Goal: Task Accomplishment & Management: Manage account settings

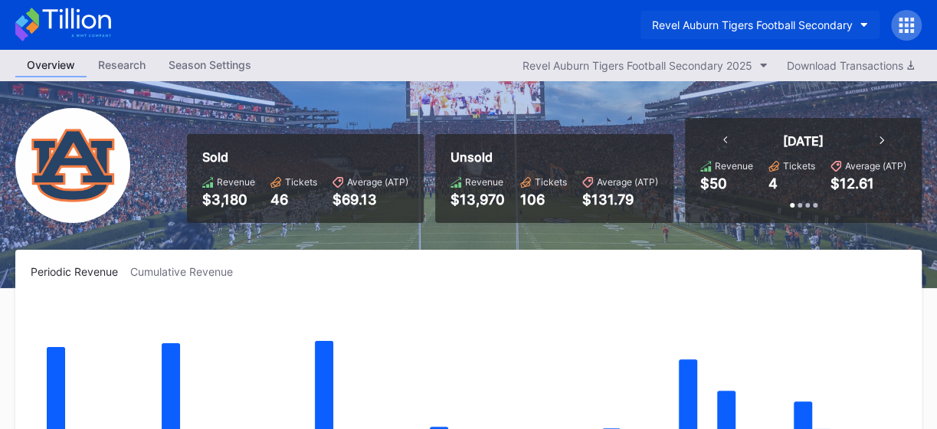
click at [865, 21] on button "Revel Auburn Tigers Football Secondary" at bounding box center [759, 25] width 239 height 28
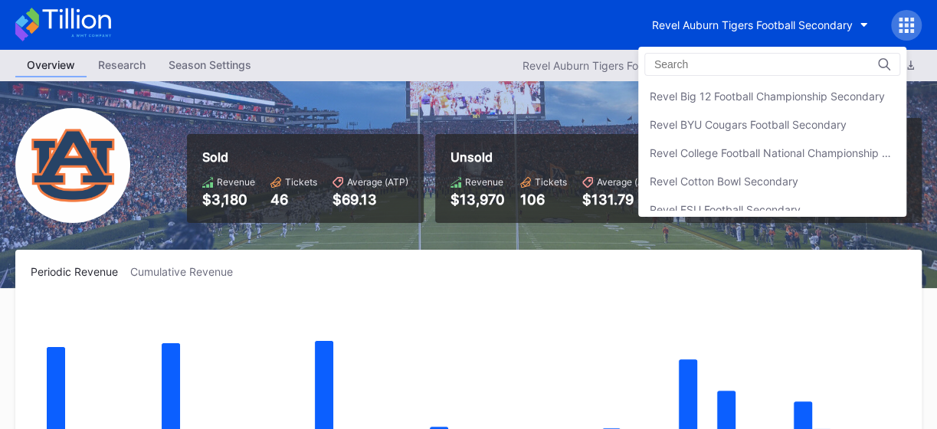
scroll to position [179, 0]
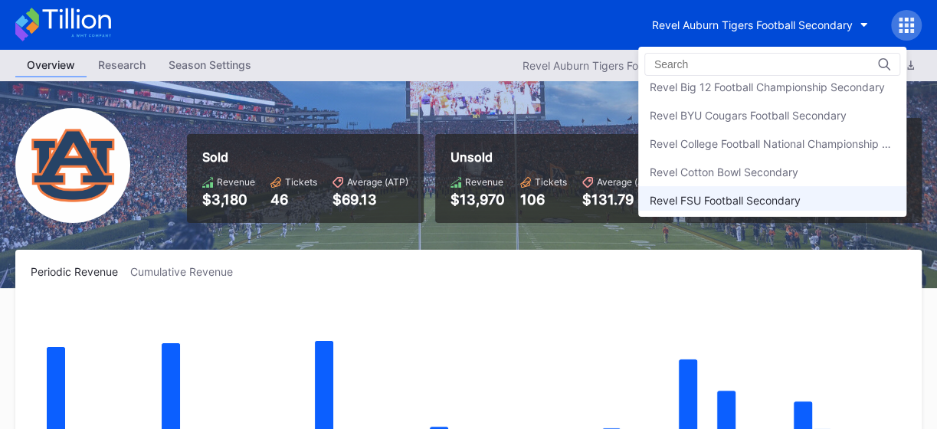
click at [714, 198] on div "Revel FSU Football Secondary" at bounding box center [724, 200] width 151 height 13
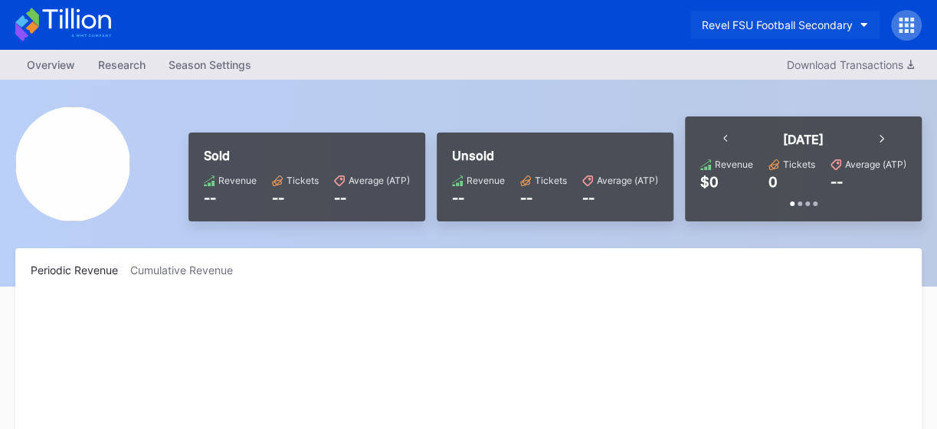
click at [852, 24] on button "Revel FSU Football Secondary" at bounding box center [784, 25] width 189 height 28
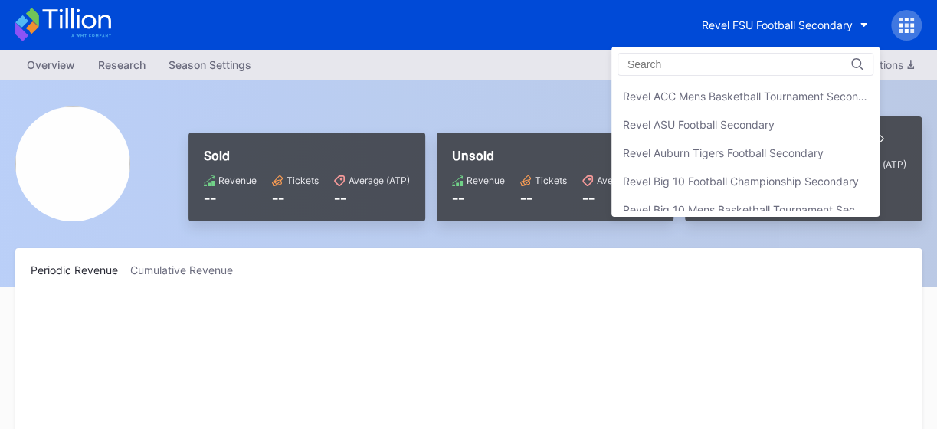
scroll to position [281, 0]
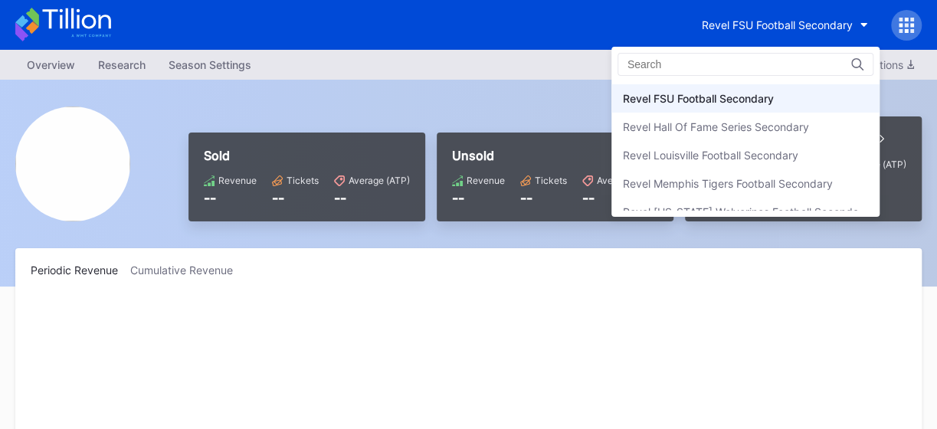
click at [698, 94] on div "Revel FSU Football Secondary" at bounding box center [698, 98] width 151 height 13
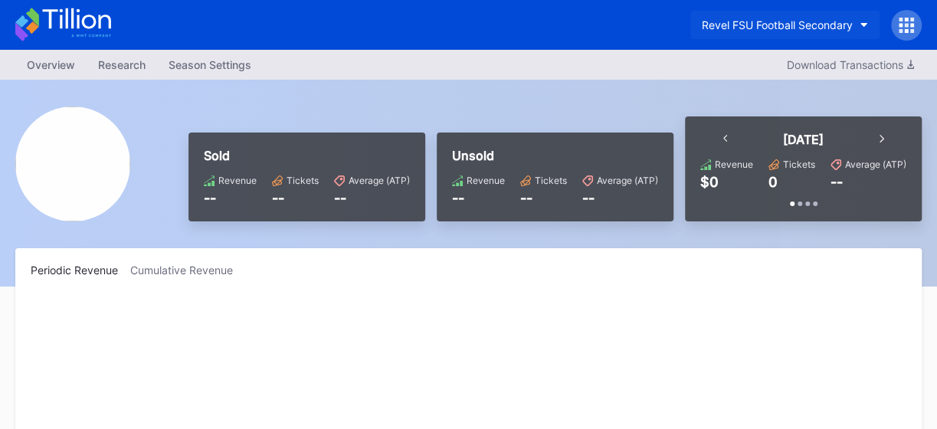
click at [862, 23] on icon "button" at bounding box center [864, 25] width 8 height 5
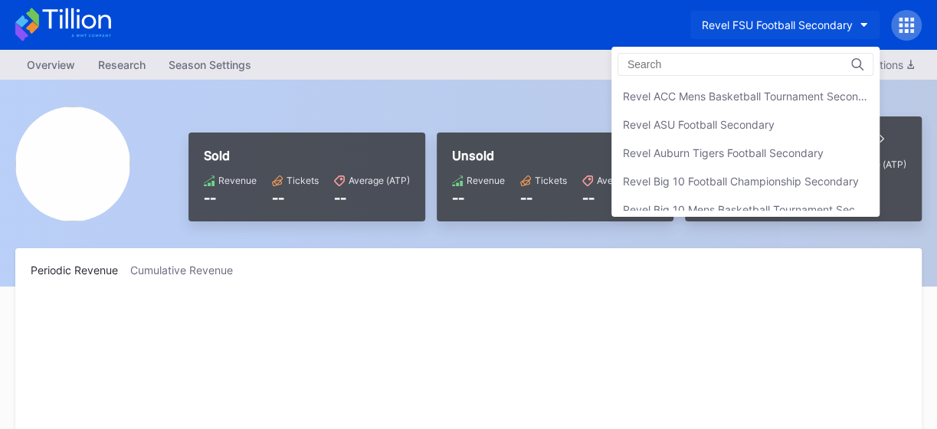
scroll to position [281, 0]
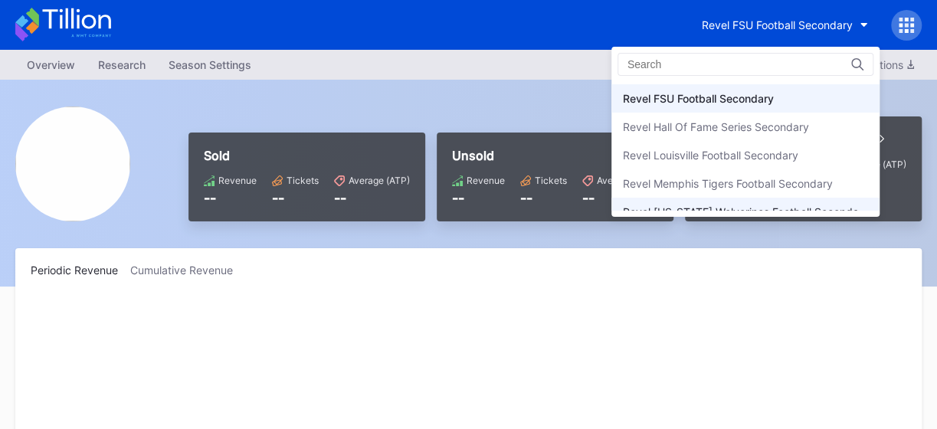
click at [738, 205] on div "Revel [US_STATE] Wolverines Football Secondary" at bounding box center [745, 211] width 245 height 13
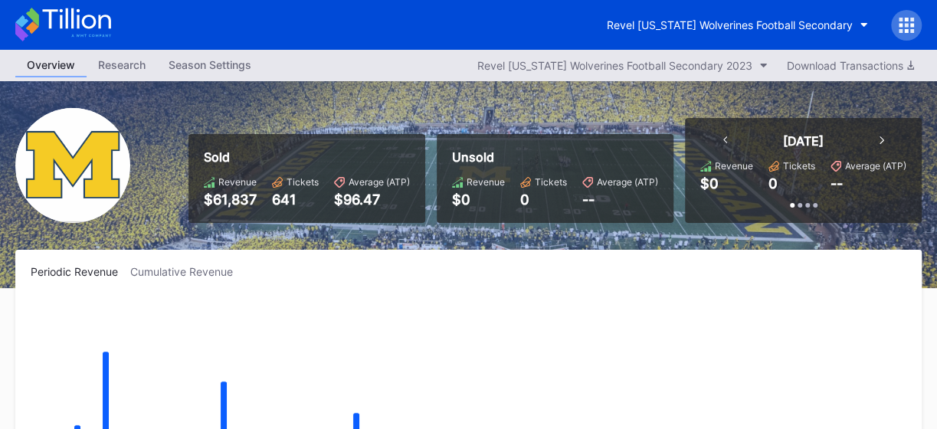
drag, startPoint x: 919, startPoint y: 2, endPoint x: 517, endPoint y: 22, distance: 402.6
click at [484, 28] on div "Revel [US_STATE] Wolverines Football Secondary" at bounding box center [468, 25] width 937 height 50
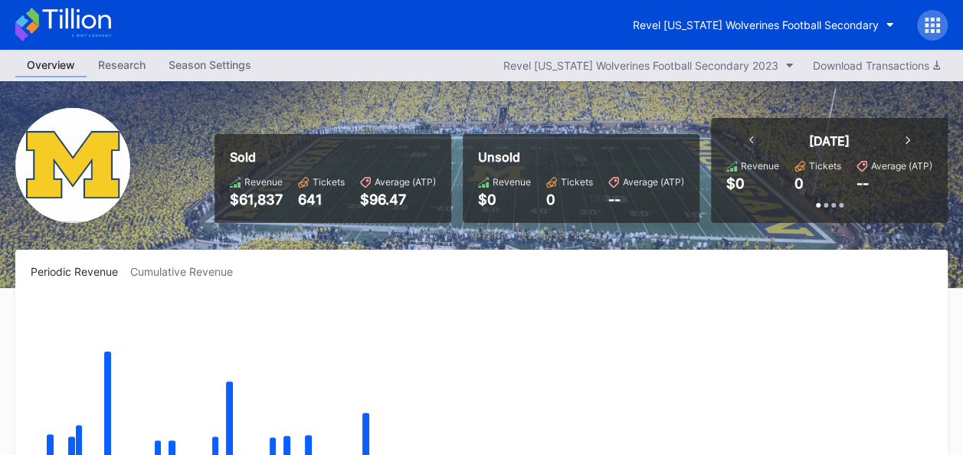
click at [931, 18] on icon at bounding box center [933, 20] width 4 height 4
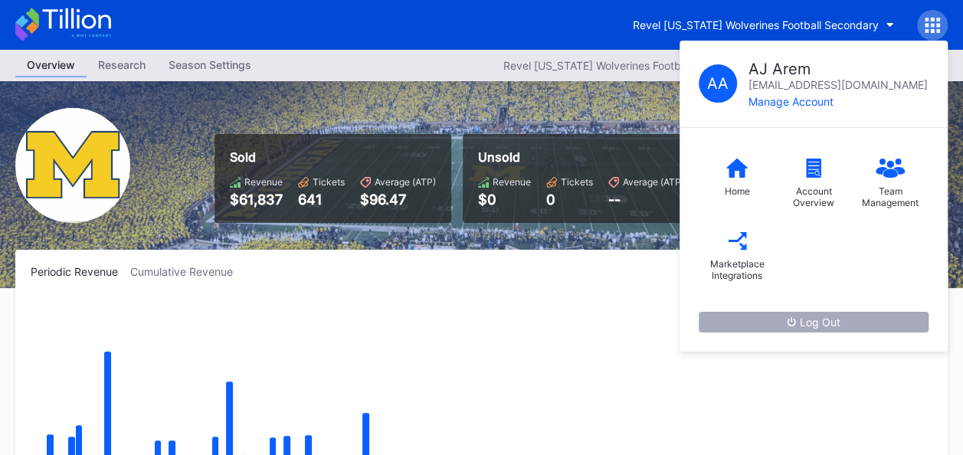
click at [813, 322] on div "Log Out" at bounding box center [814, 322] width 54 height 13
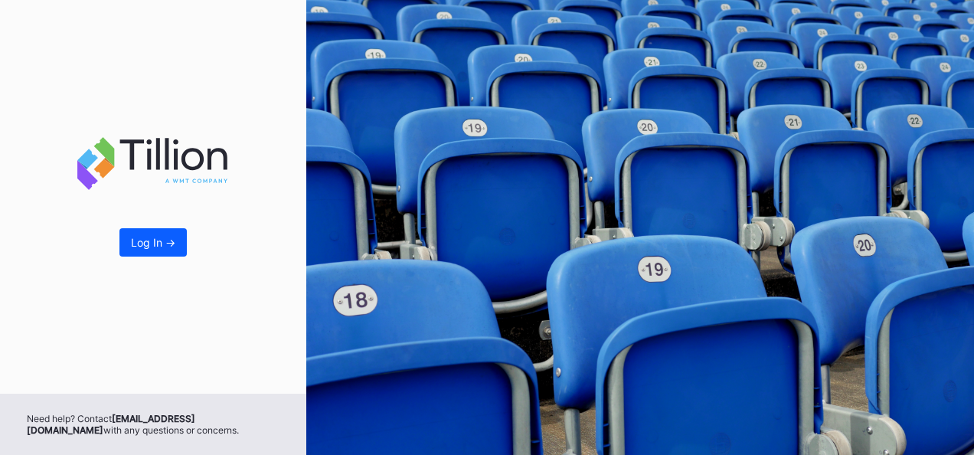
click at [149, 244] on div "Log In ->" at bounding box center [153, 242] width 44 height 13
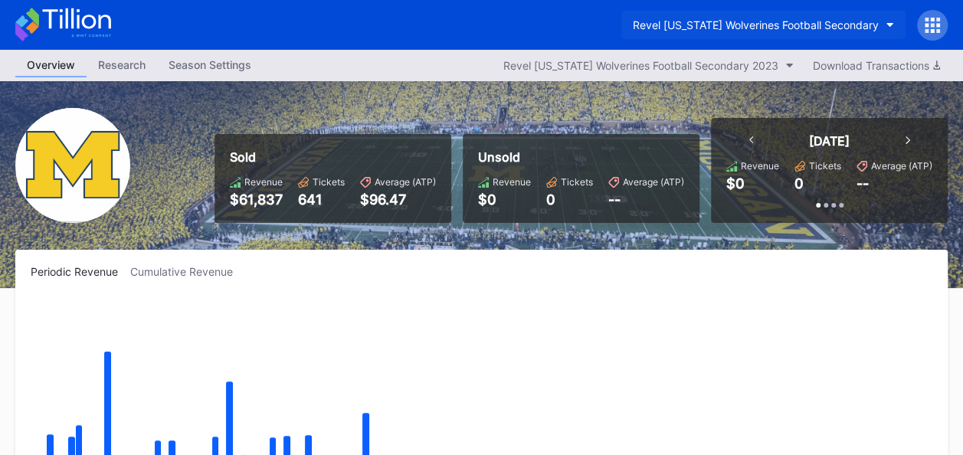
click at [885, 20] on button "Revel [US_STATE] Wolverines Football Secondary" at bounding box center [763, 25] width 284 height 28
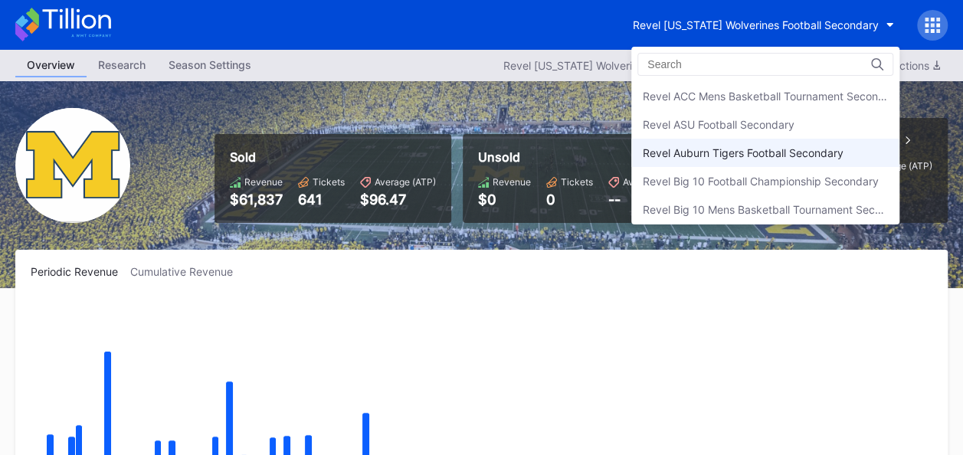
click at [781, 147] on div "Revel Auburn Tigers Football Secondary" at bounding box center [743, 152] width 201 height 13
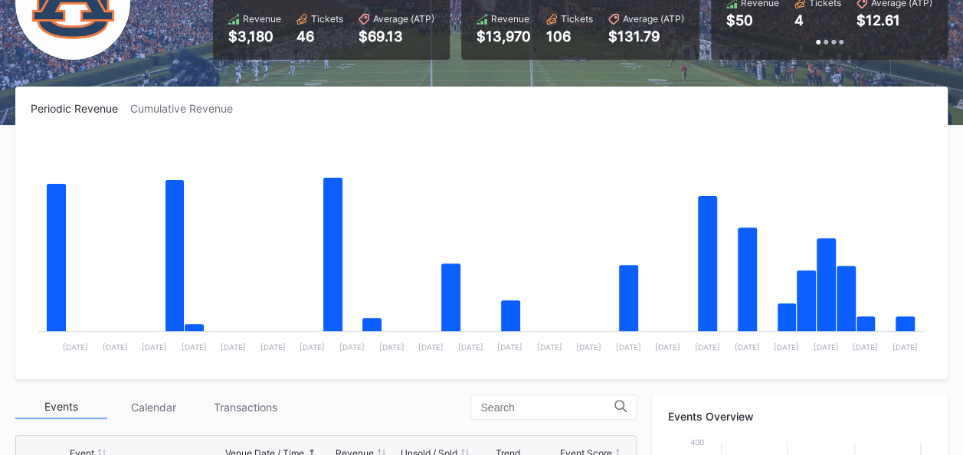
scroll to position [244, 0]
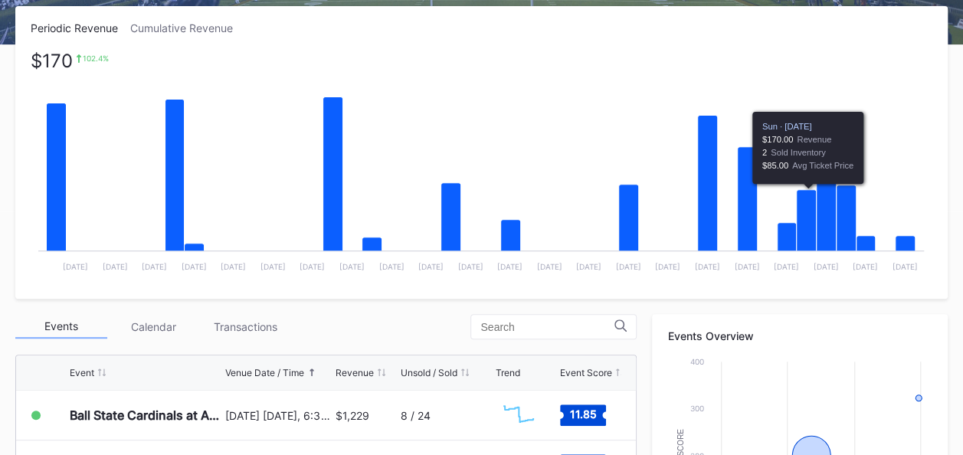
click at [810, 227] on icon "Chart title" at bounding box center [807, 223] width 20 height 66
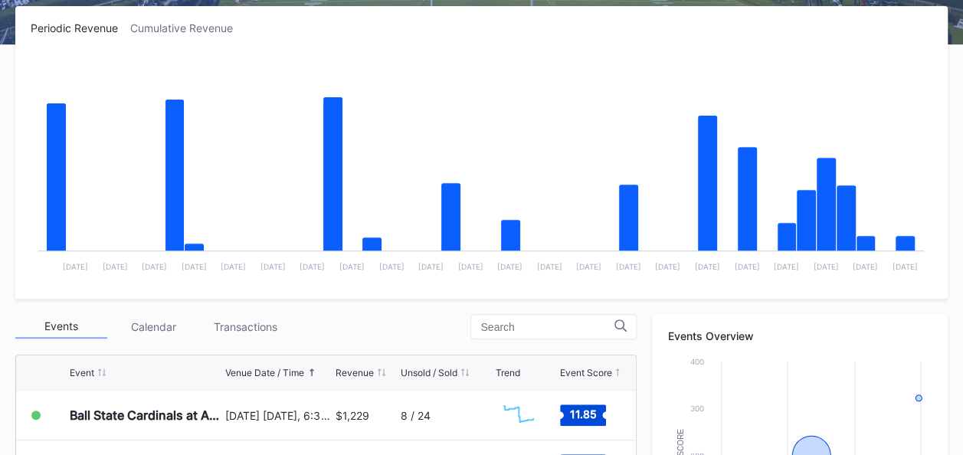
scroll to position [0, 0]
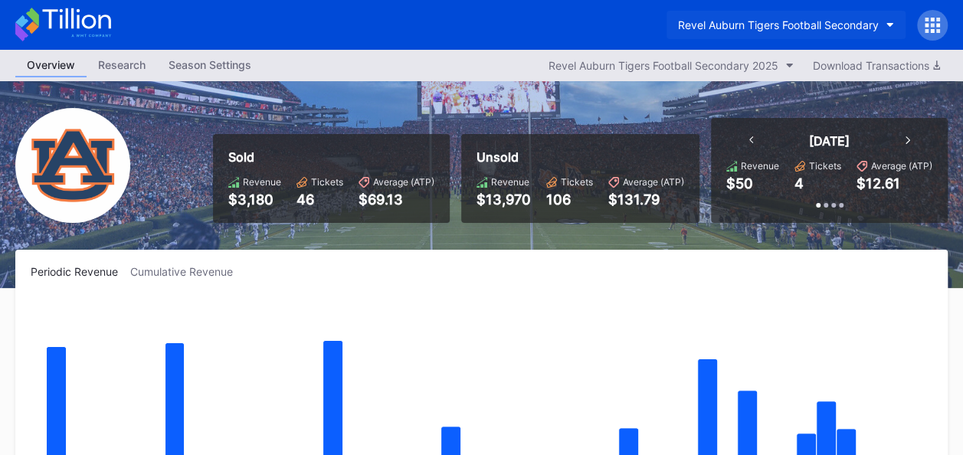
click at [881, 23] on button "Revel Auburn Tigers Football Secondary" at bounding box center [785, 25] width 239 height 28
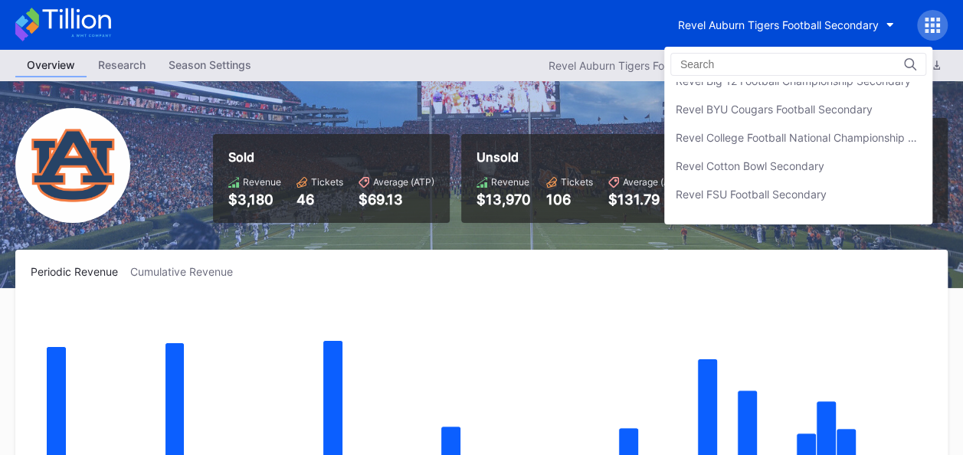
scroll to position [189, 0]
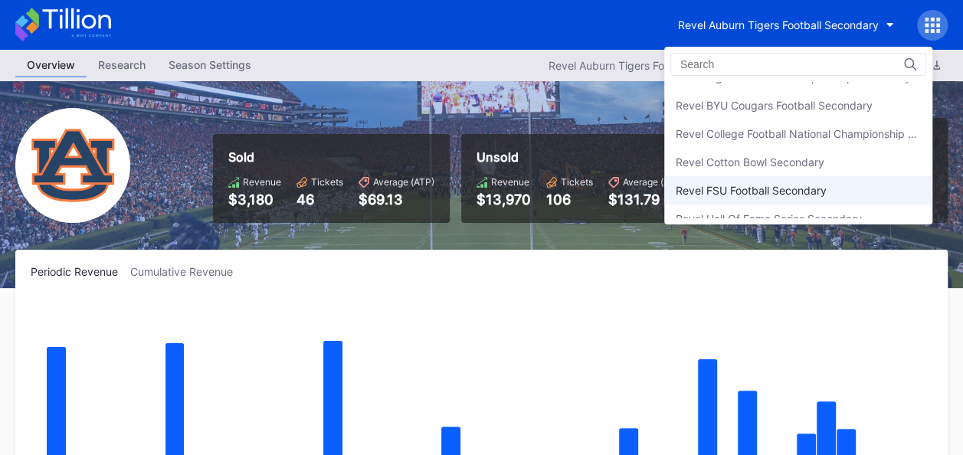
click at [797, 179] on div "Revel FSU Football Secondary" at bounding box center [798, 190] width 268 height 28
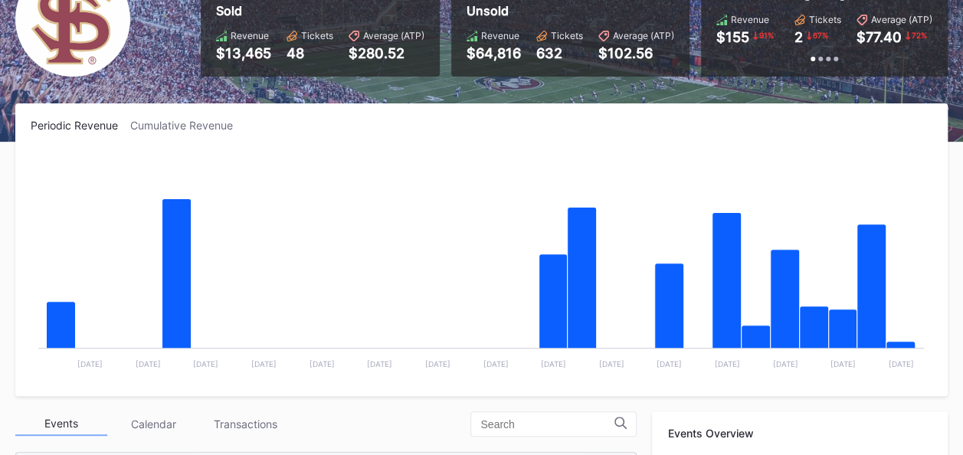
scroll to position [153, 0]
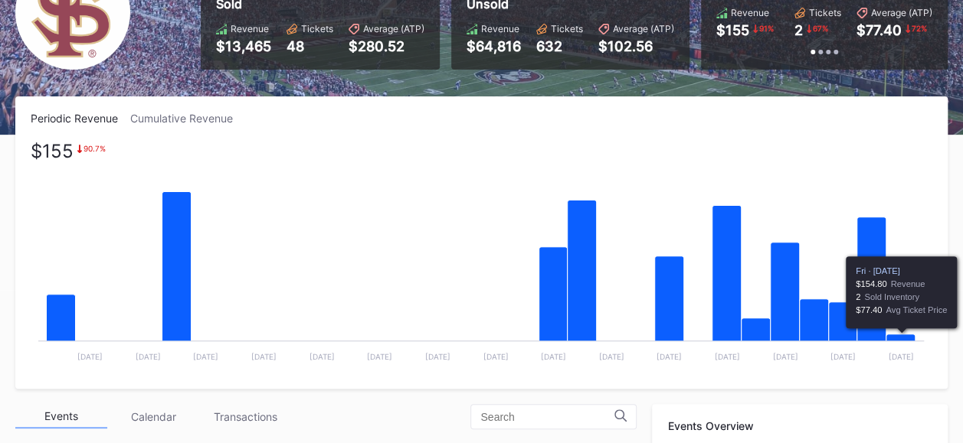
click at [898, 337] on icon "Chart title" at bounding box center [900, 340] width 29 height 11
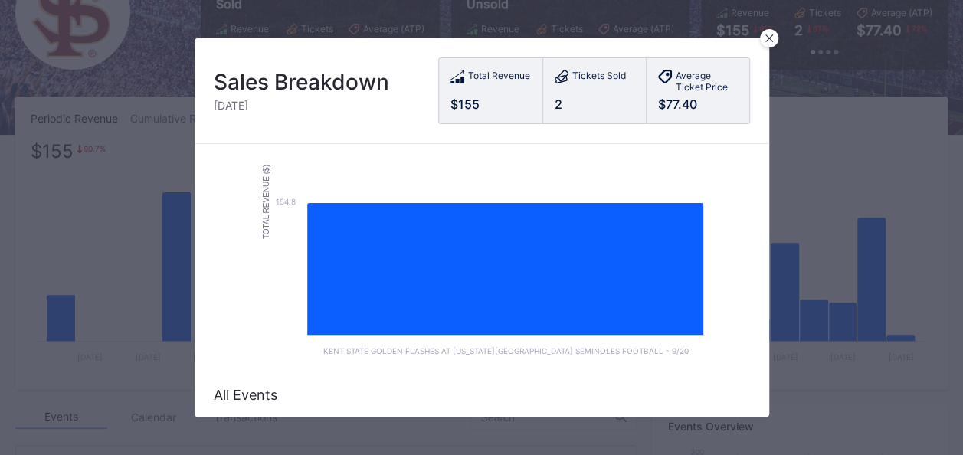
scroll to position [119, 0]
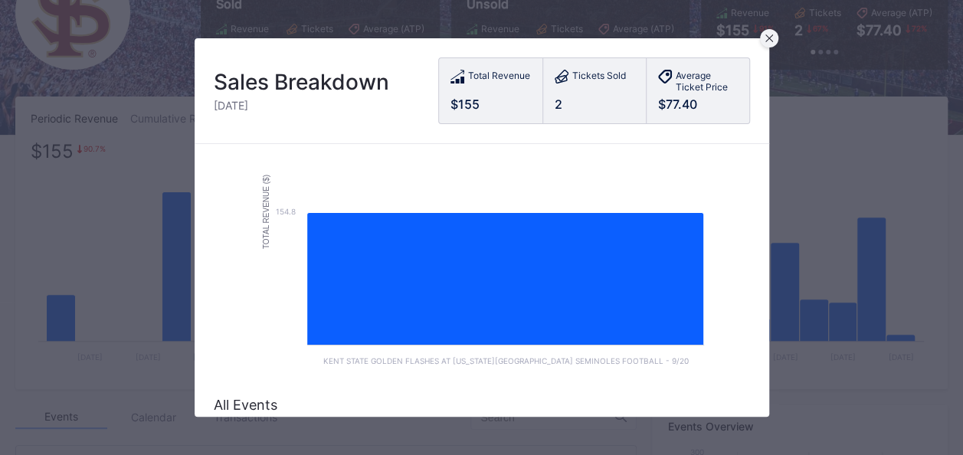
click at [772, 46] on div at bounding box center [769, 38] width 18 height 18
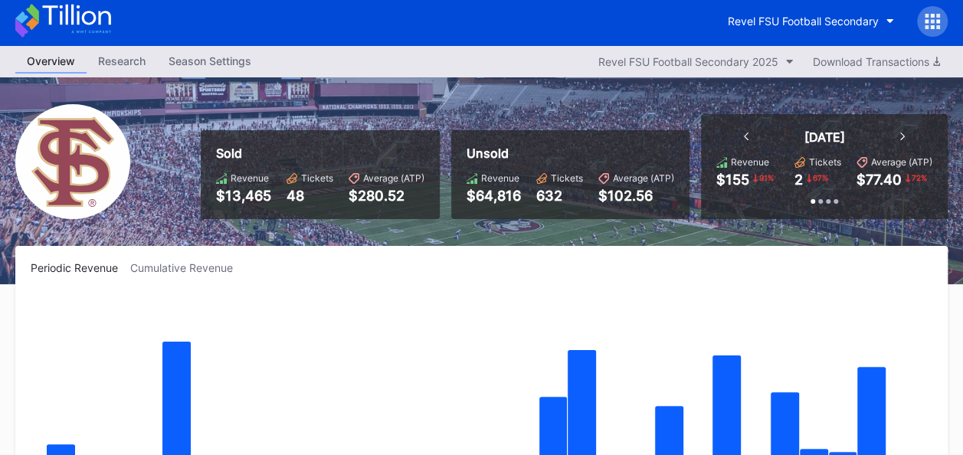
scroll to position [0, 0]
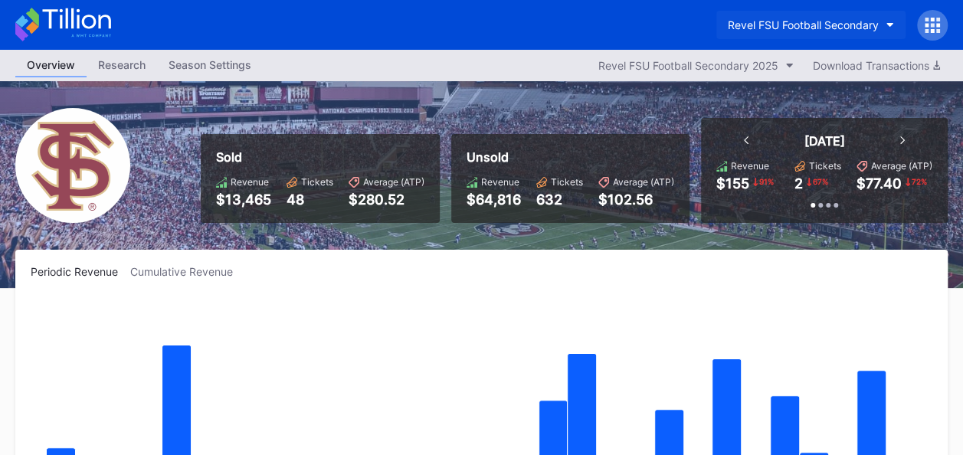
click at [865, 18] on button "Revel FSU Football Secondary" at bounding box center [810, 25] width 189 height 28
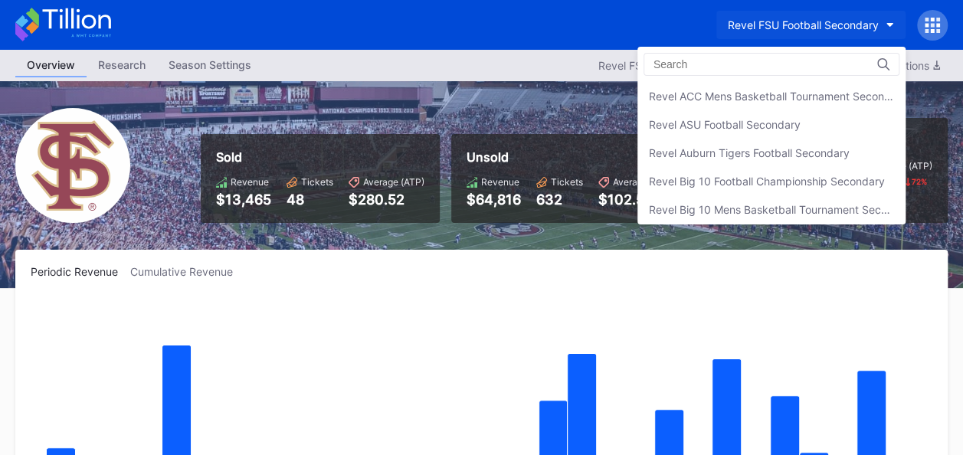
scroll to position [281, 0]
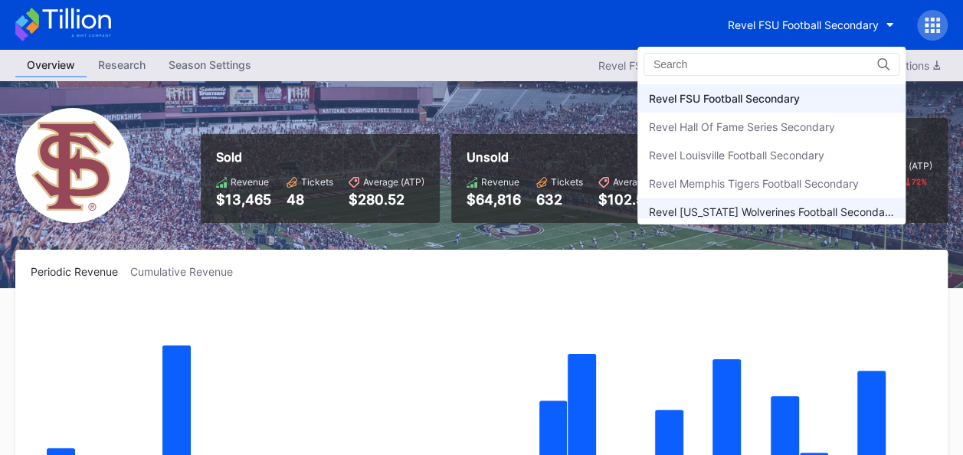
click at [820, 210] on div "Revel [US_STATE] Wolverines Football Secondary" at bounding box center [771, 211] width 245 height 13
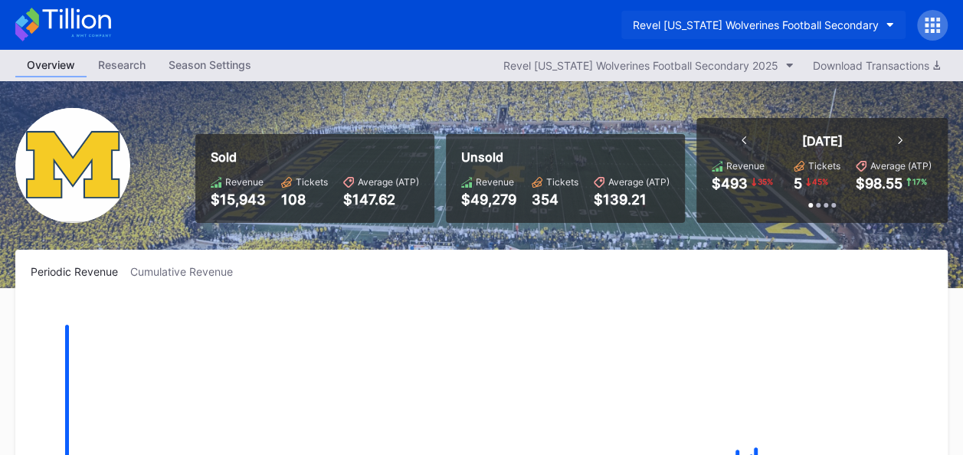
click at [885, 21] on button "Revel [US_STATE] Wolverines Football Secondary" at bounding box center [763, 25] width 284 height 28
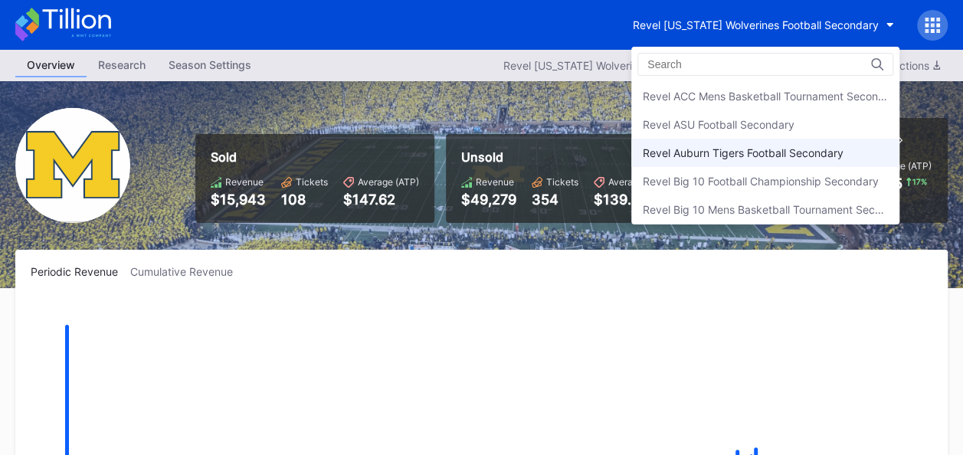
click at [852, 144] on div "Revel Auburn Tigers Football Secondary" at bounding box center [765, 153] width 268 height 28
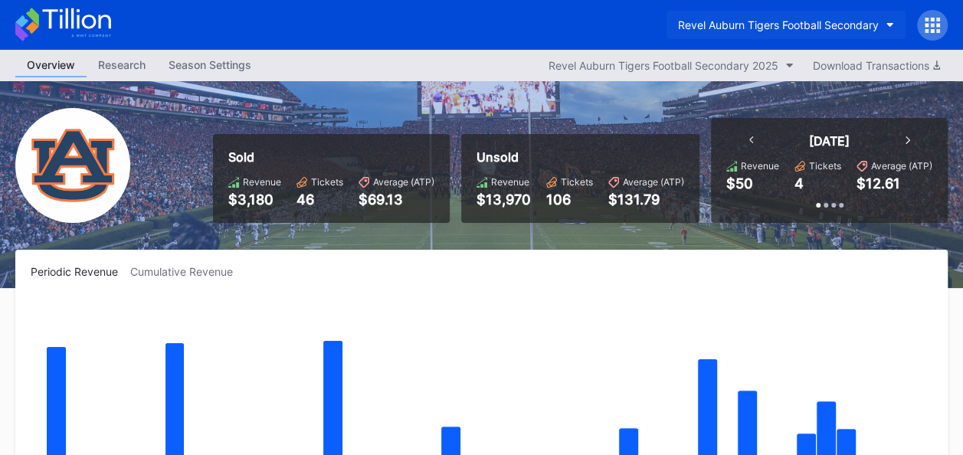
click at [885, 20] on button "Revel Auburn Tigers Football Secondary" at bounding box center [785, 25] width 239 height 28
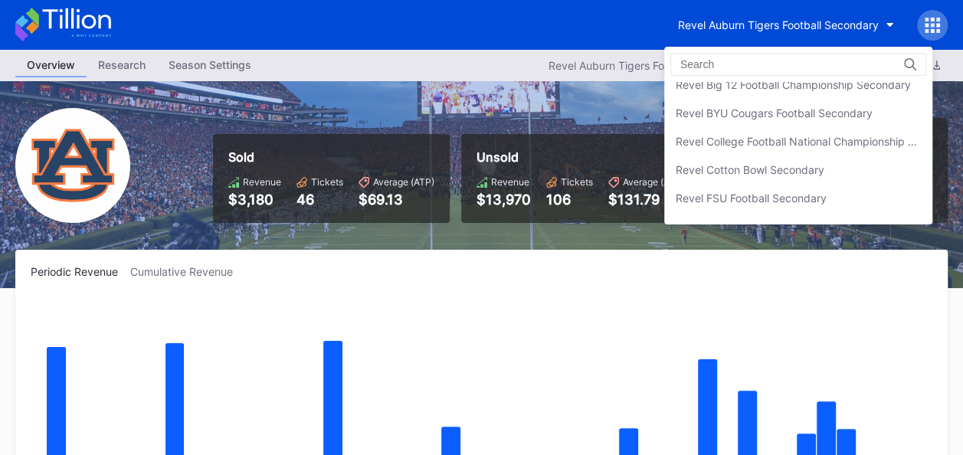
scroll to position [185, 0]
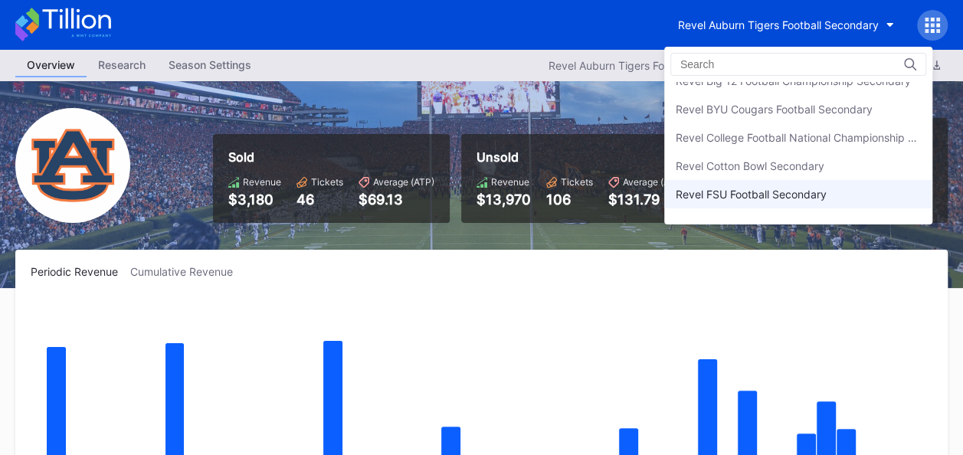
click at [826, 189] on div "Revel FSU Football Secondary" at bounding box center [751, 194] width 151 height 13
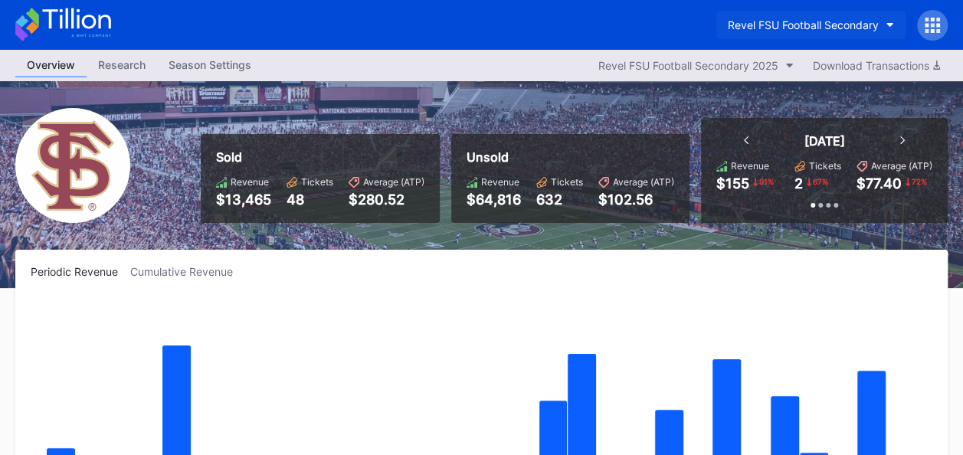
click at [889, 16] on button "Revel FSU Football Secondary" at bounding box center [810, 25] width 189 height 28
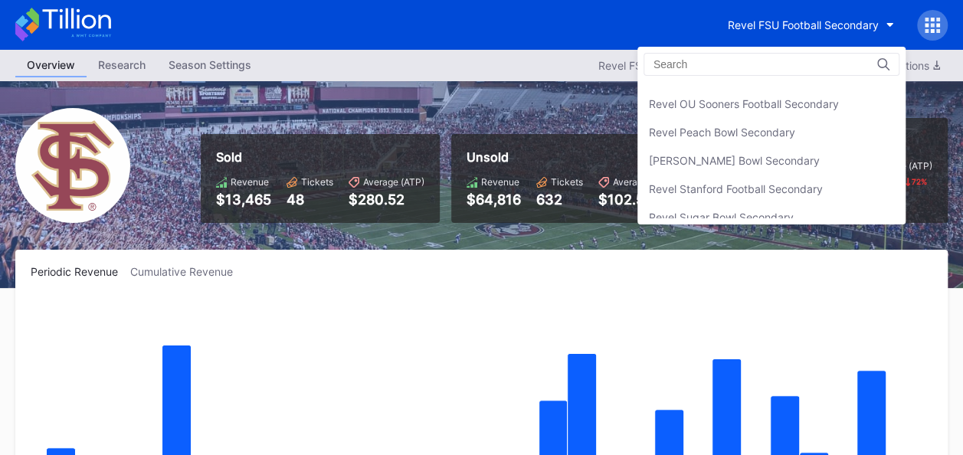
scroll to position [506, 0]
click at [844, 184] on div "Revel Stanford Football Secondary" at bounding box center [771, 186] width 268 height 28
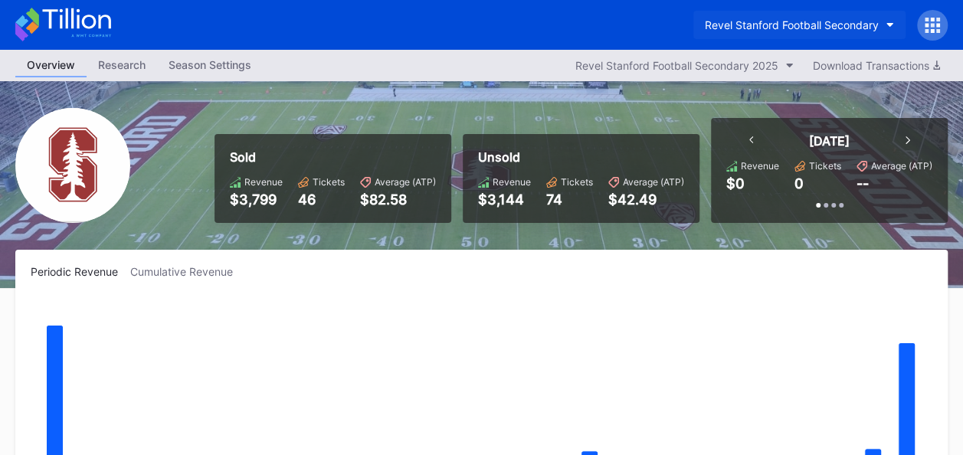
click at [888, 25] on icon "button" at bounding box center [890, 25] width 8 height 5
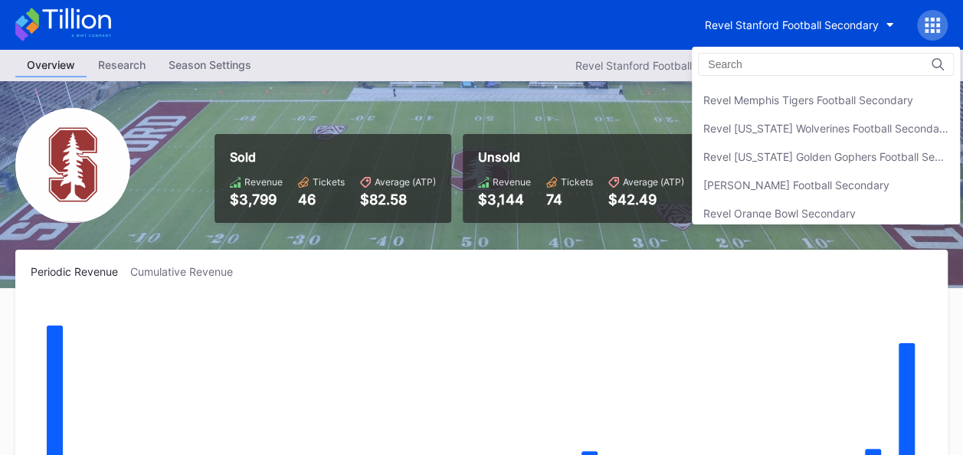
scroll to position [362, 0]
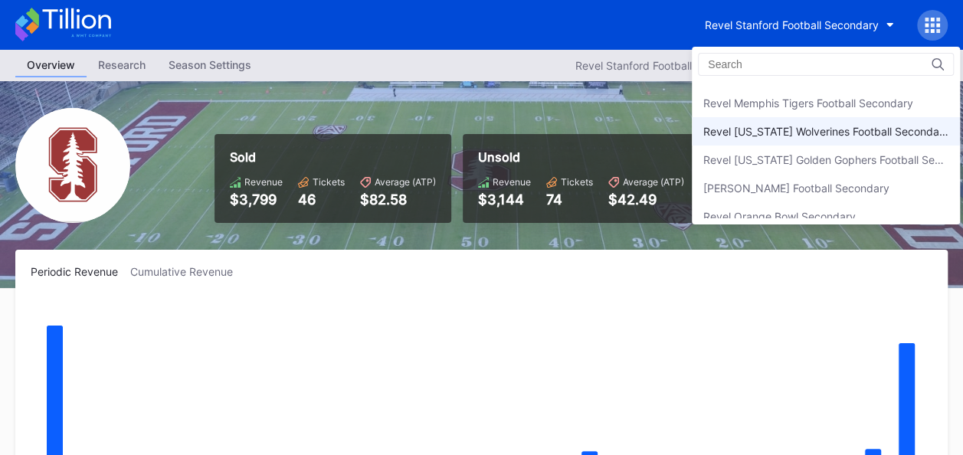
click at [870, 117] on div "Revel [US_STATE] Wolverines Football Secondary" at bounding box center [826, 131] width 268 height 28
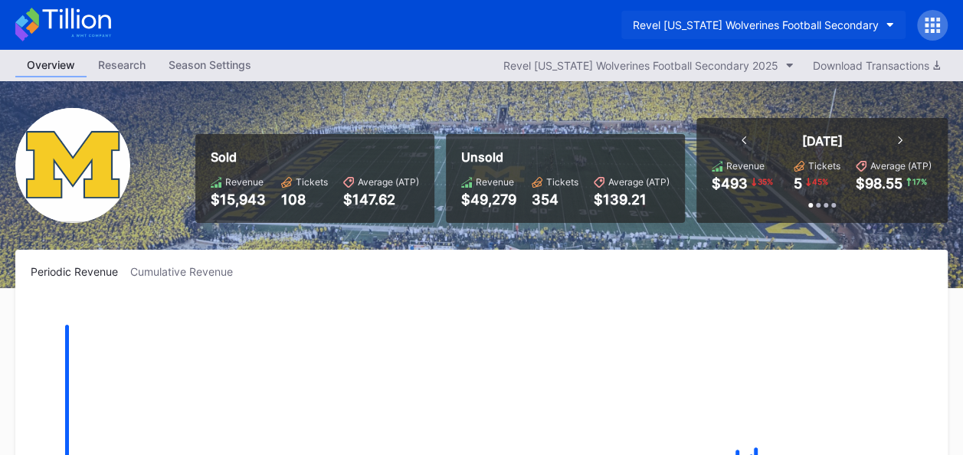
click at [882, 26] on button "Revel [US_STATE] Wolverines Football Secondary" at bounding box center [763, 25] width 284 height 28
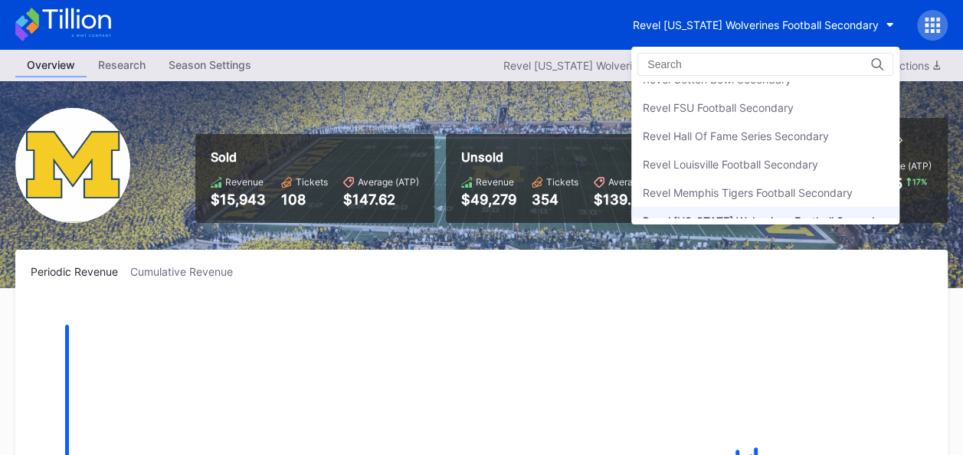
scroll to position [231, 0]
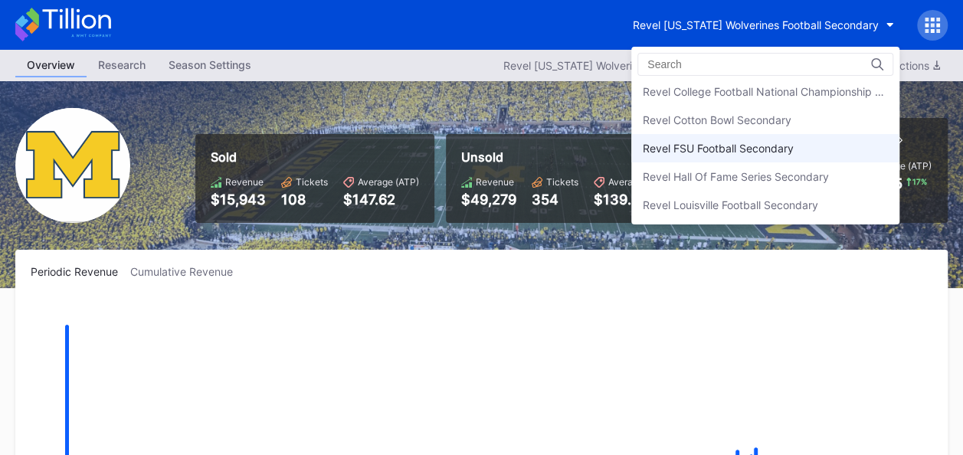
click at [818, 137] on div "Revel FSU Football Secondary" at bounding box center [765, 148] width 268 height 28
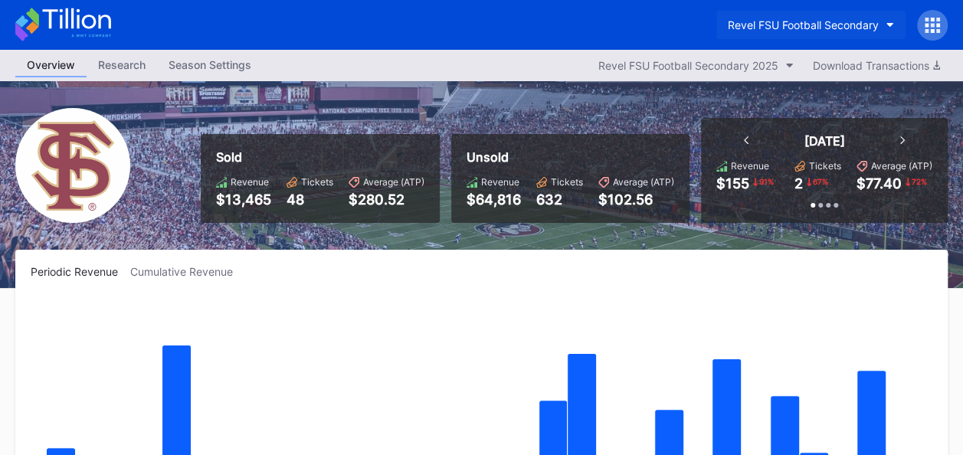
click at [885, 21] on button "Revel FSU Football Secondary" at bounding box center [810, 25] width 189 height 28
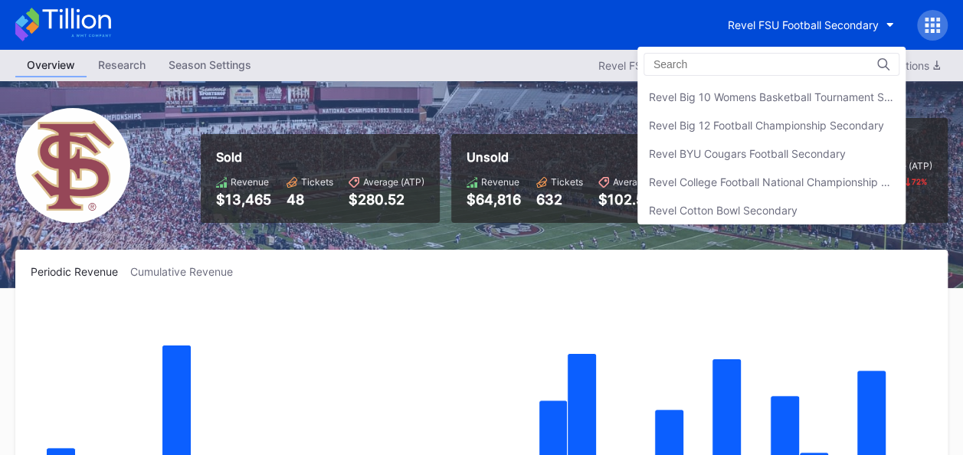
scroll to position [5, 0]
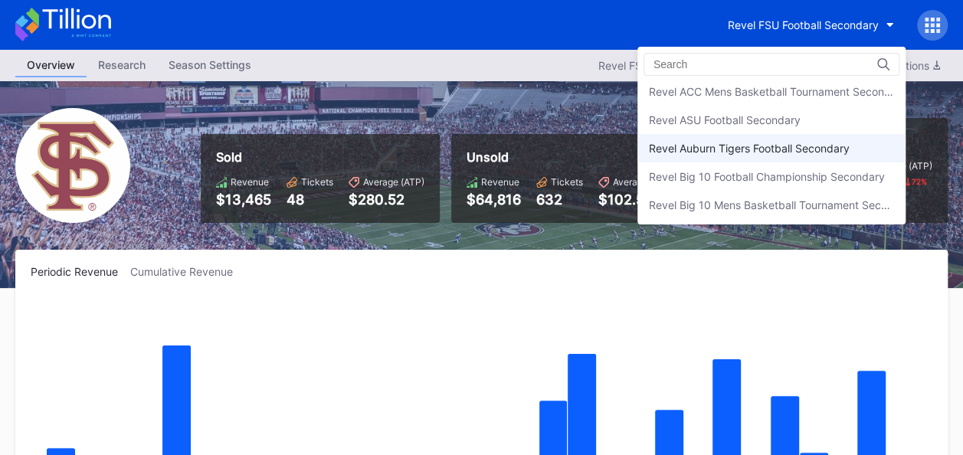
click at [837, 143] on div "Revel Auburn Tigers Football Secondary" at bounding box center [749, 148] width 201 height 13
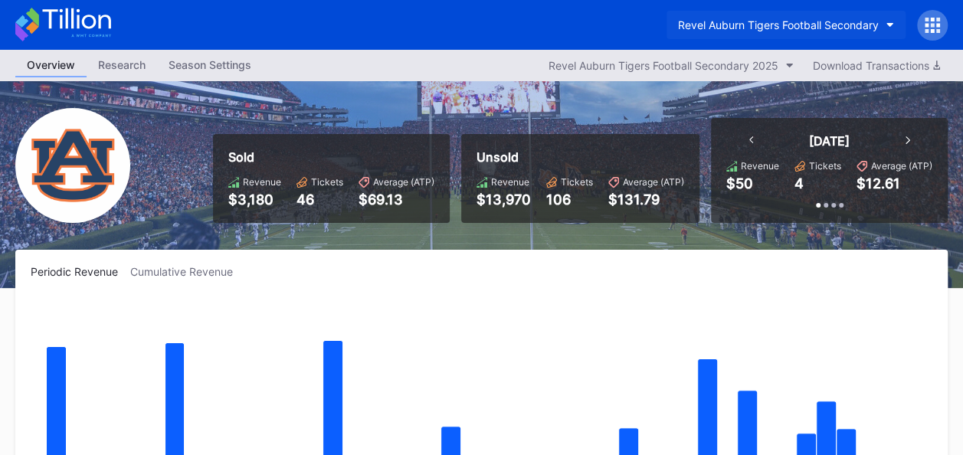
click at [872, 26] on div "Revel Auburn Tigers Football Secondary" at bounding box center [778, 24] width 201 height 13
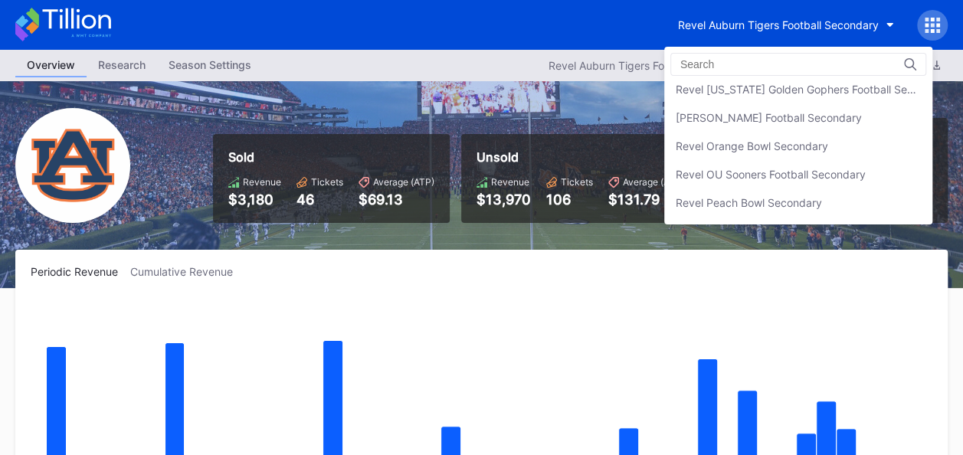
scroll to position [447, 0]
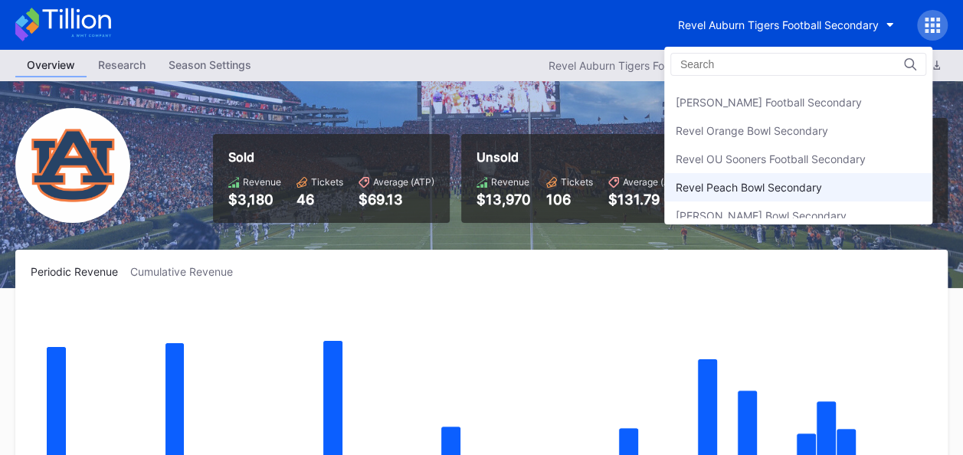
click at [815, 181] on div "Revel Peach Bowl Secondary" at bounding box center [749, 187] width 146 height 13
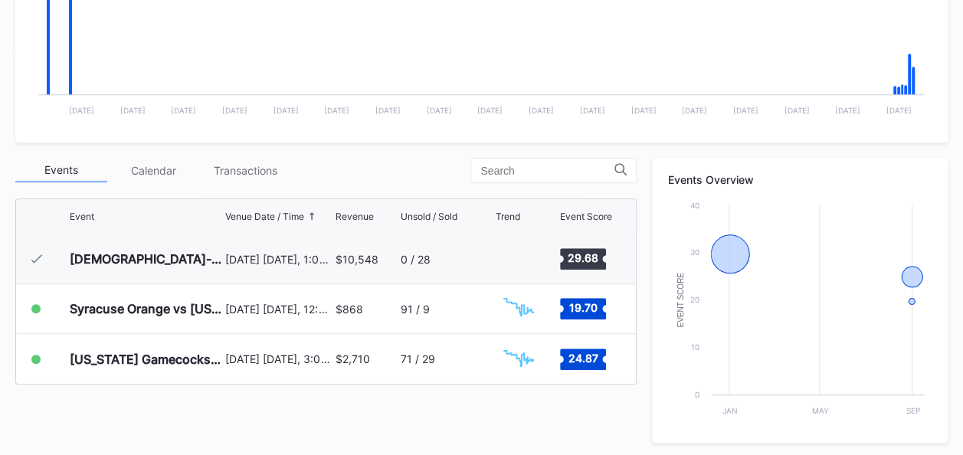
scroll to position [409, 0]
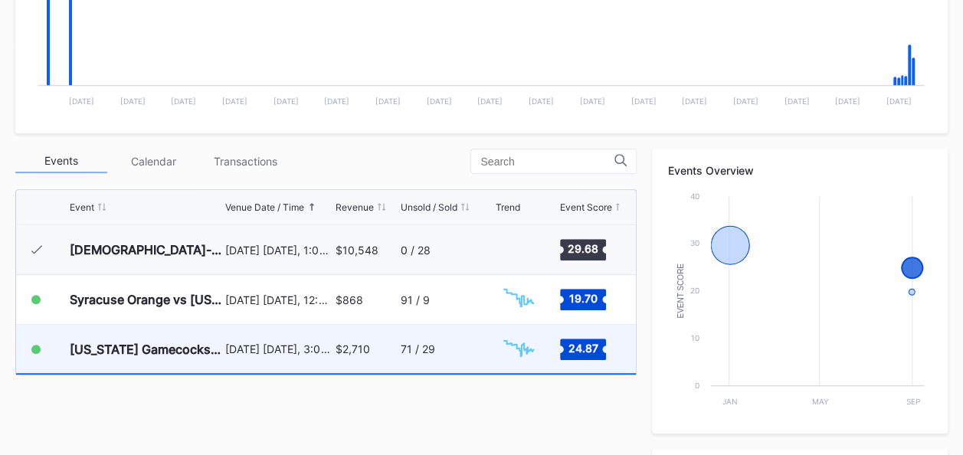
click at [418, 352] on div "71 / 29" at bounding box center [418, 348] width 34 height 13
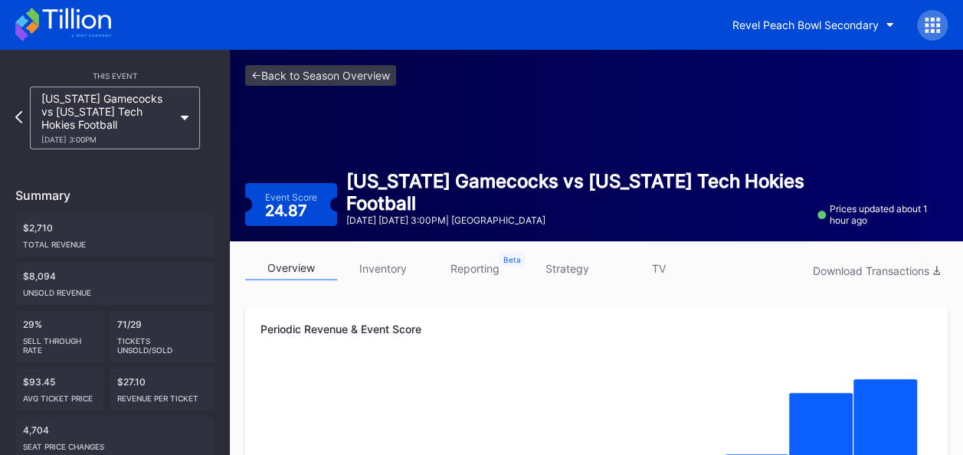
click at [391, 268] on link "inventory" at bounding box center [383, 269] width 92 height 24
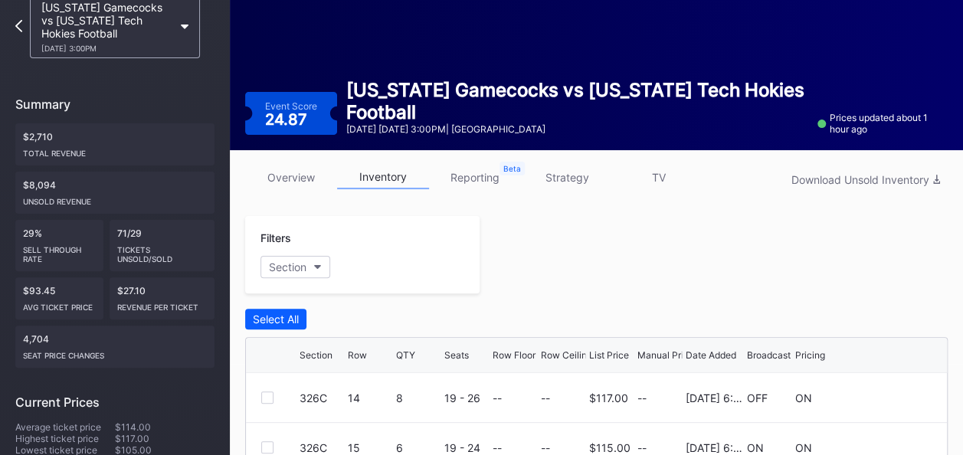
scroll to position [20, 0]
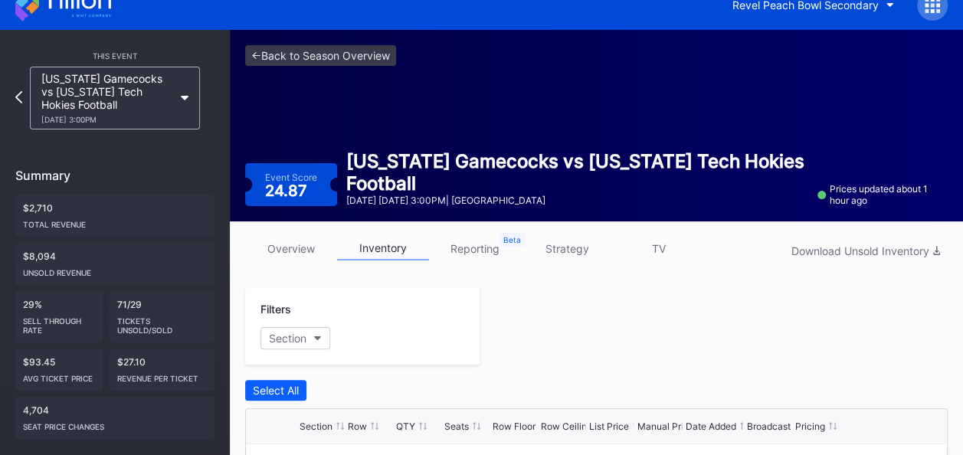
click at [564, 249] on link "strategy" at bounding box center [567, 249] width 92 height 24
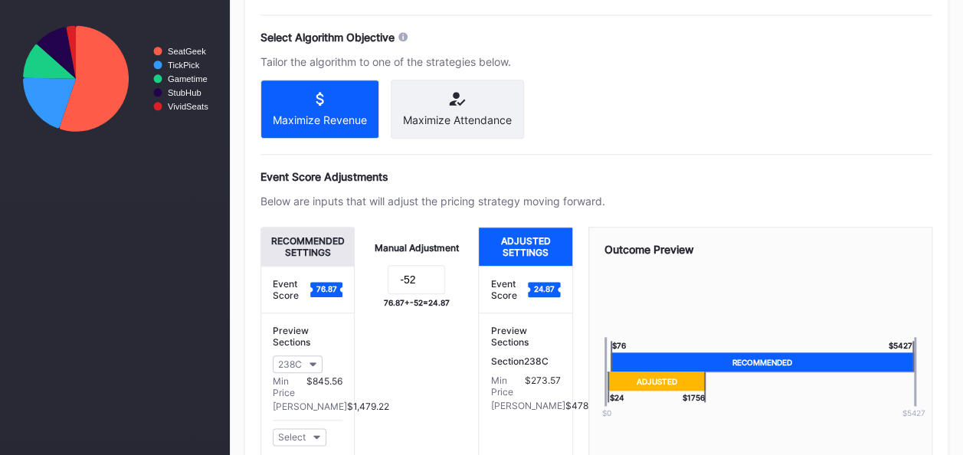
scroll to position [723, 0]
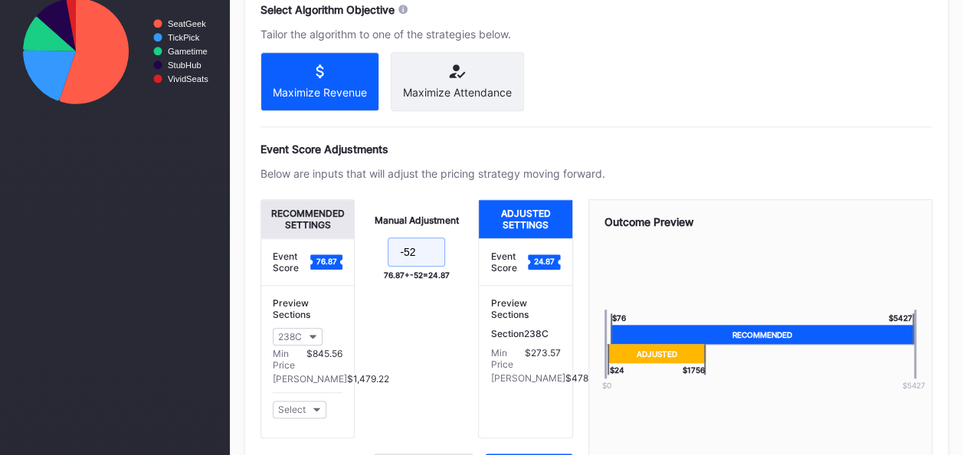
click at [427, 257] on input "-52" at bounding box center [416, 251] width 57 height 29
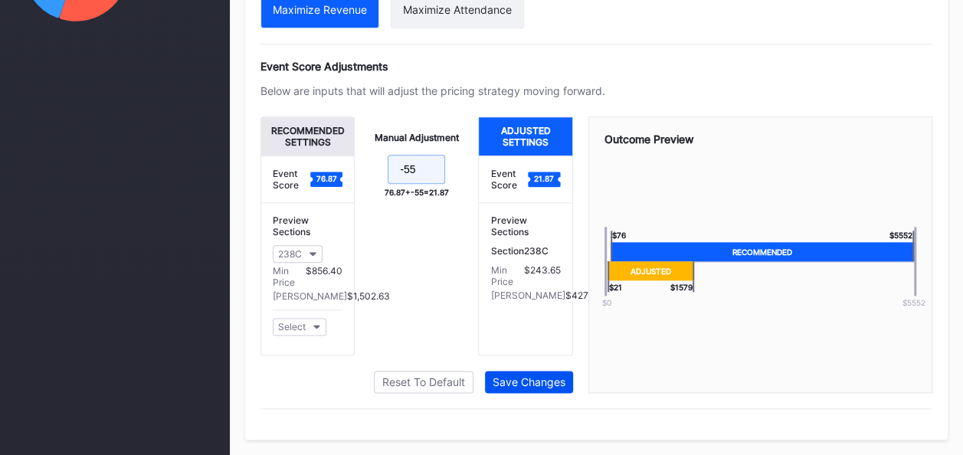
type input "-55"
click at [548, 382] on div "Save Changes" at bounding box center [528, 381] width 73 height 13
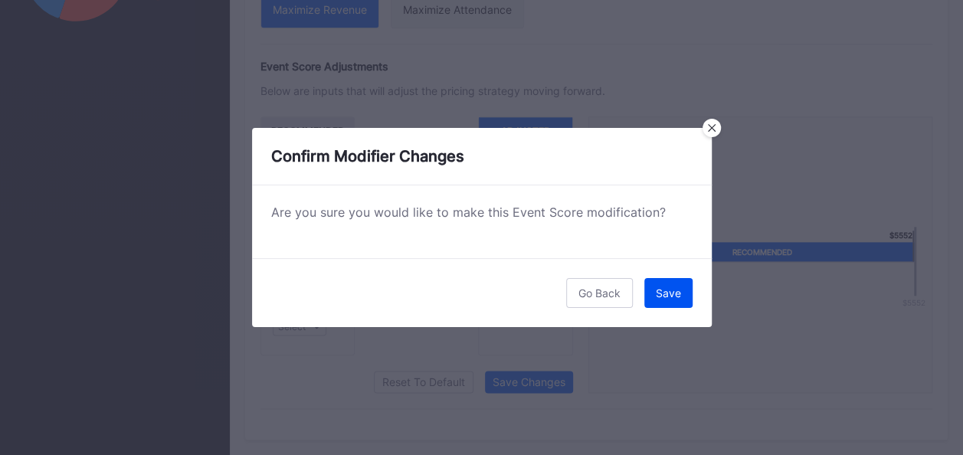
click at [673, 288] on div "Save" at bounding box center [668, 292] width 25 height 13
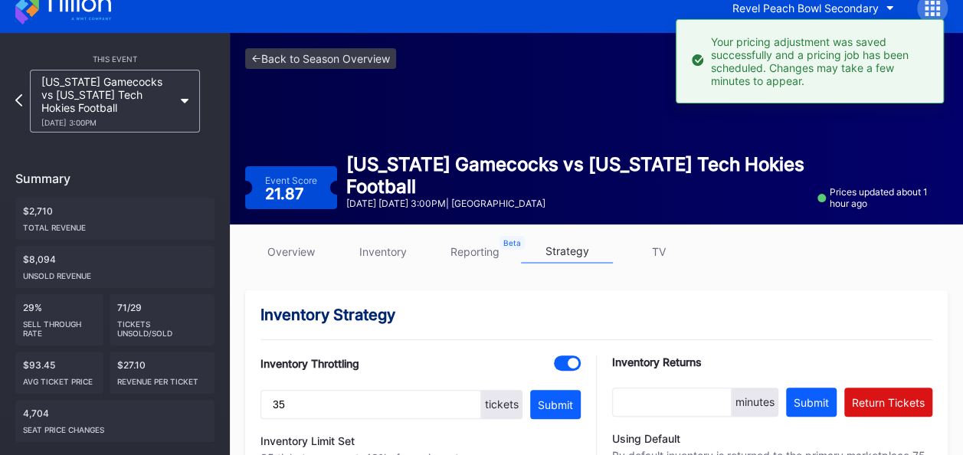
scroll to position [0, 0]
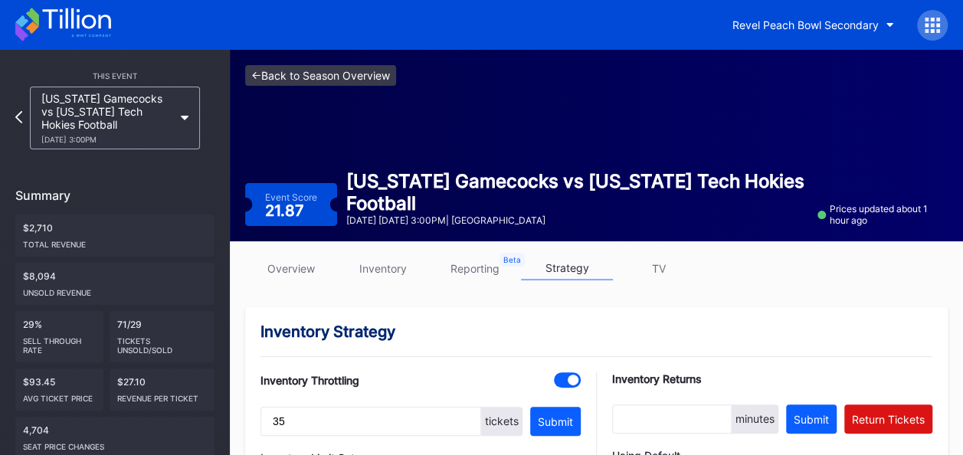
click at [363, 72] on link "<- Back to Season Overview" at bounding box center [320, 75] width 151 height 21
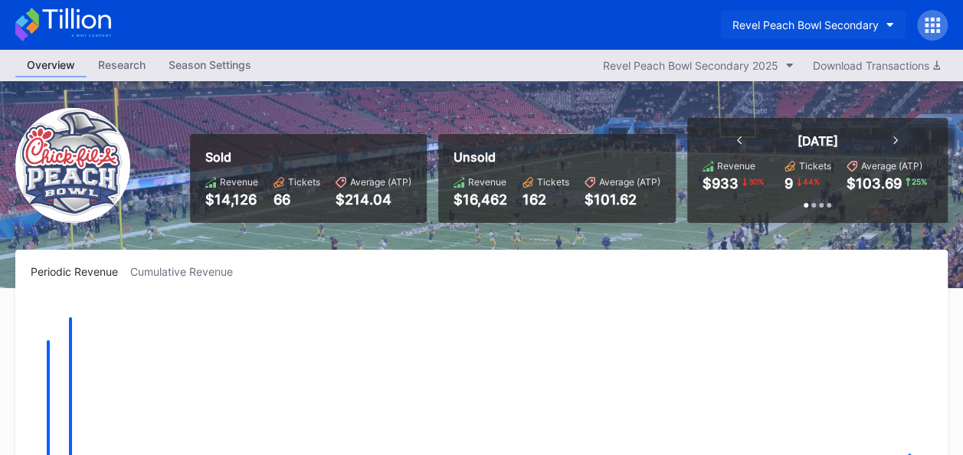
click at [885, 19] on button "Revel Peach Bowl Secondary" at bounding box center [813, 25] width 185 height 28
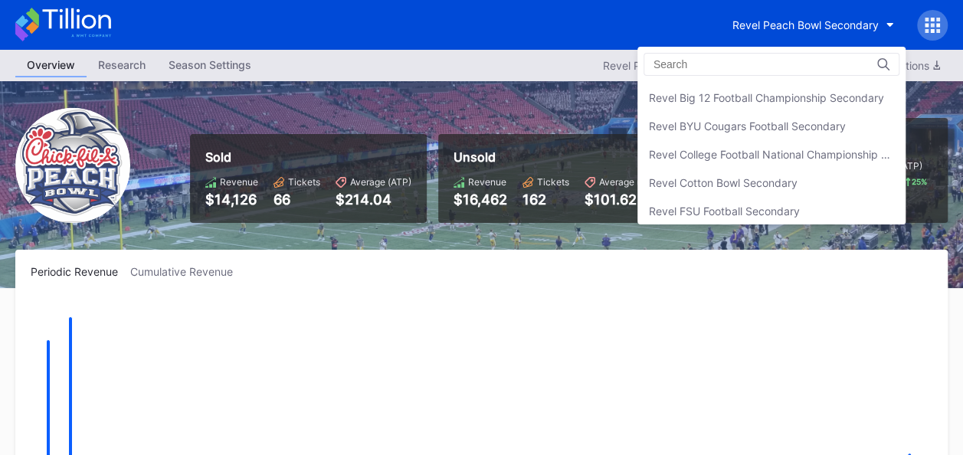
scroll to position [221, 0]
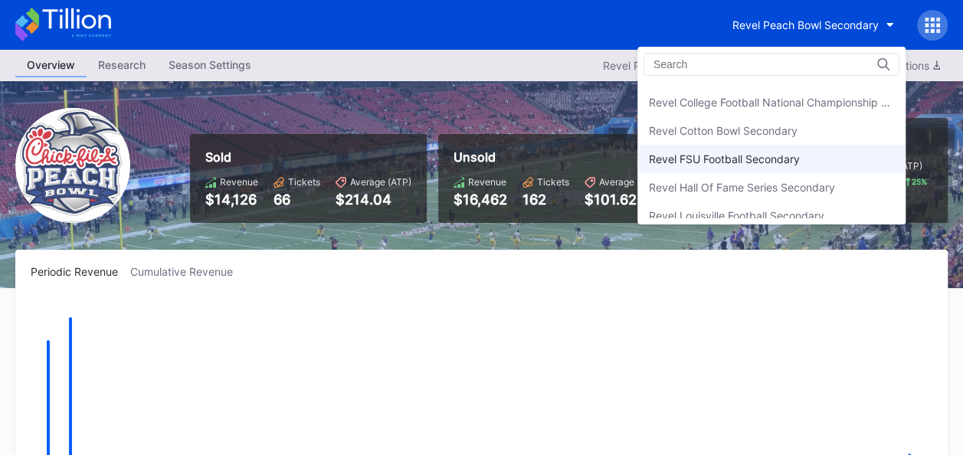
click at [807, 155] on div "Revel FSU Football Secondary" at bounding box center [771, 159] width 268 height 28
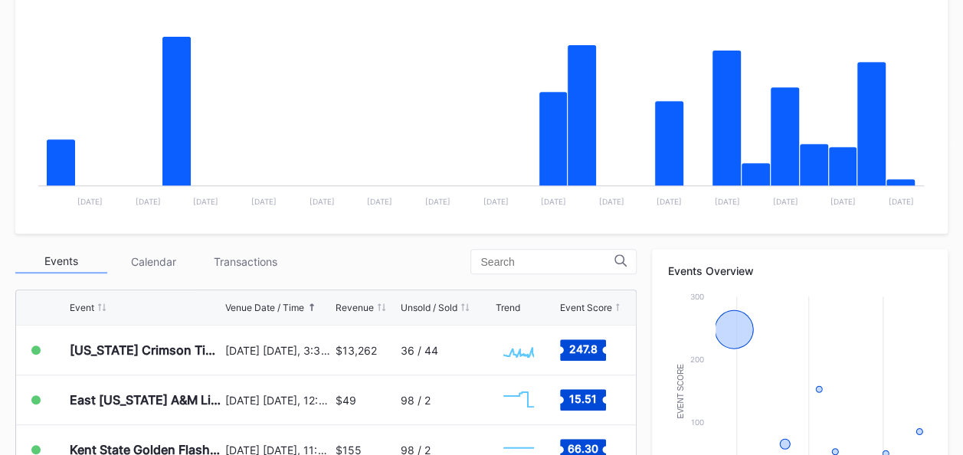
scroll to position [317, 0]
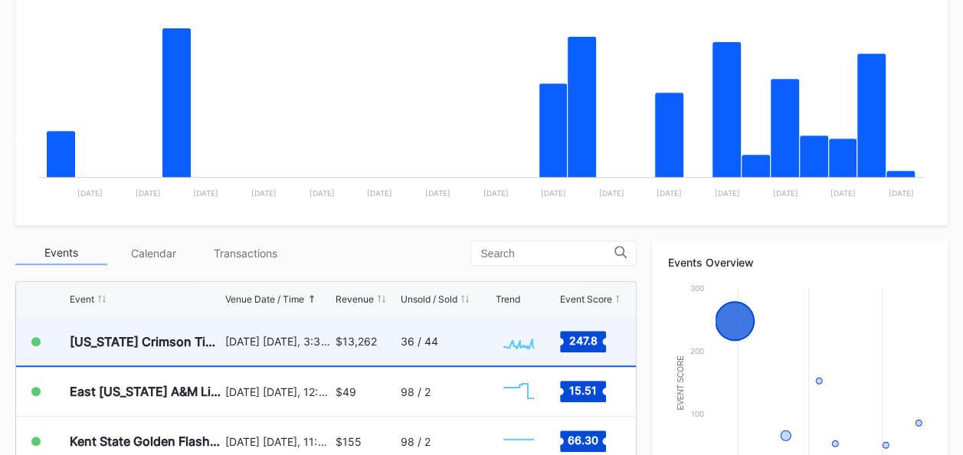
click at [420, 342] on div "36 / 44" at bounding box center [420, 341] width 38 height 13
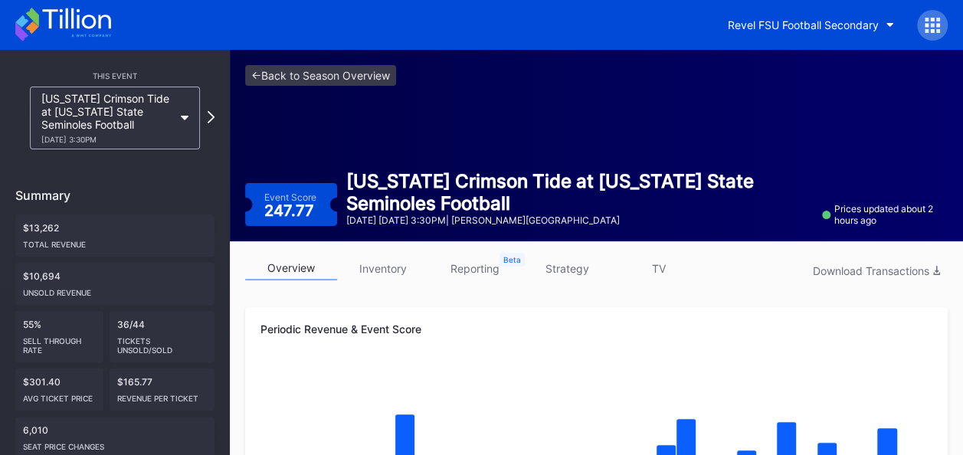
click at [395, 265] on link "inventory" at bounding box center [383, 269] width 92 height 24
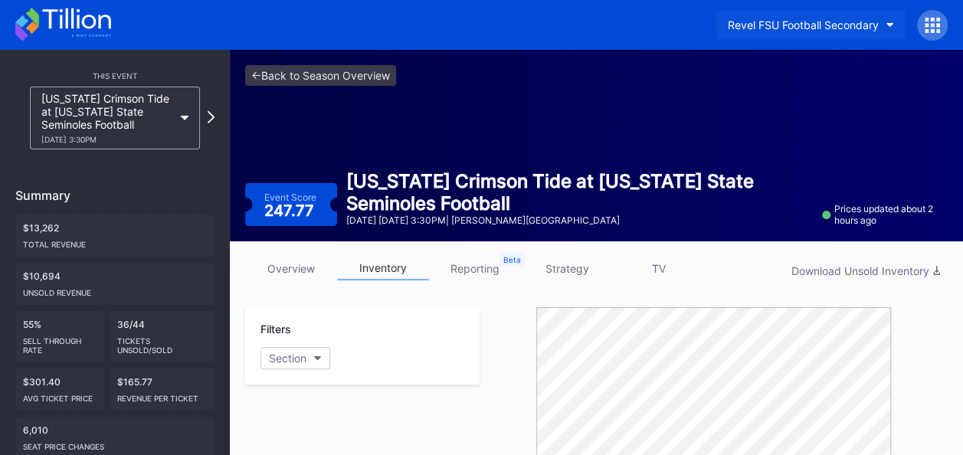
click at [888, 25] on icon "button" at bounding box center [890, 25] width 8 height 5
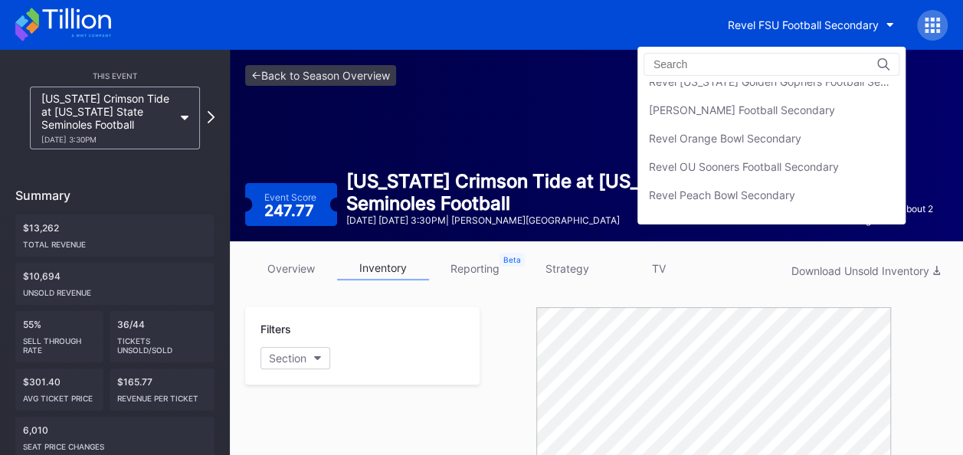
scroll to position [469, 0]
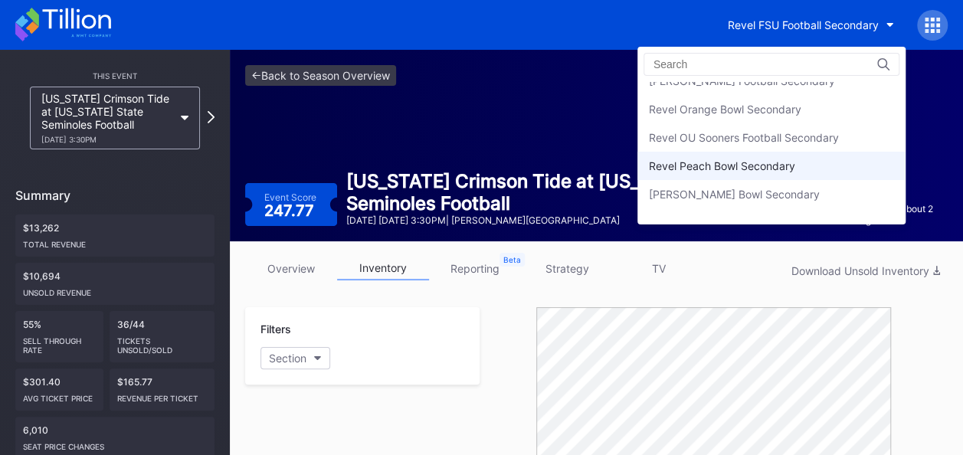
click at [793, 159] on div "Revel Peach Bowl Secondary" at bounding box center [722, 165] width 146 height 13
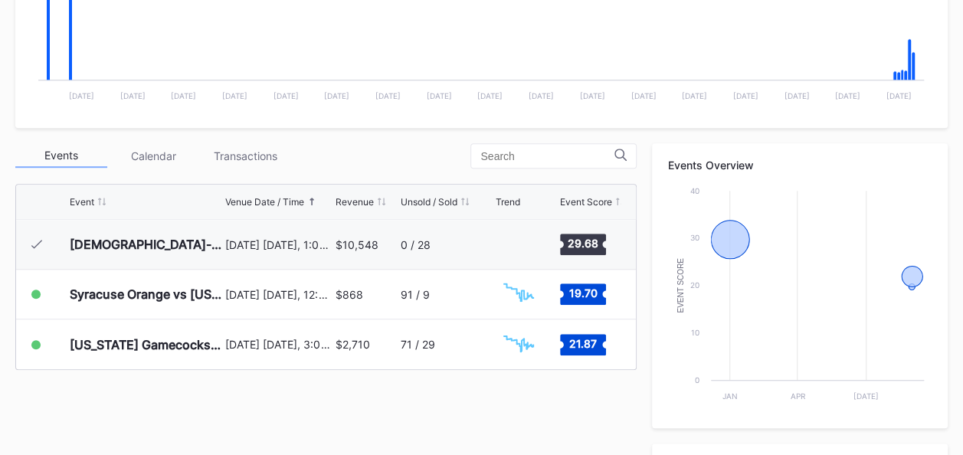
scroll to position [427, 0]
